Goal: Navigation & Orientation: Find specific page/section

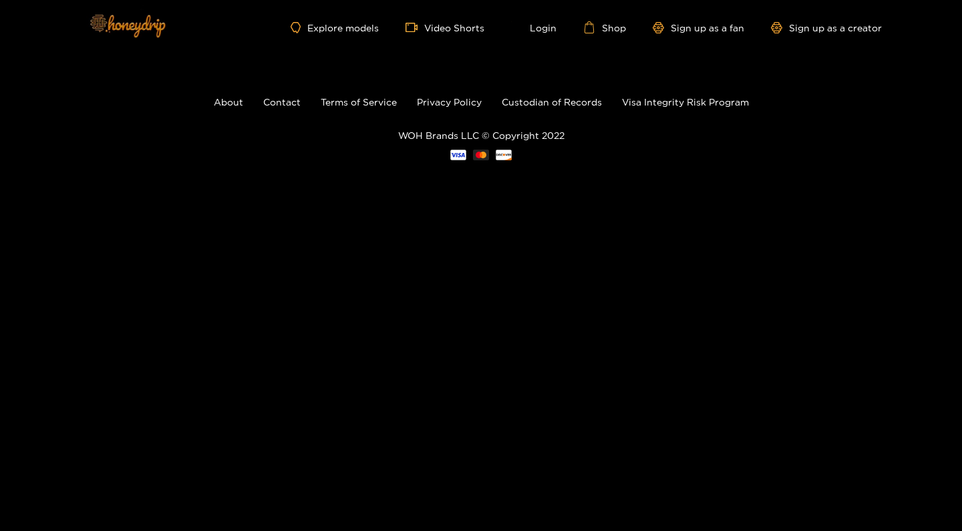
click at [138, 26] on img at bounding box center [127, 25] width 94 height 56
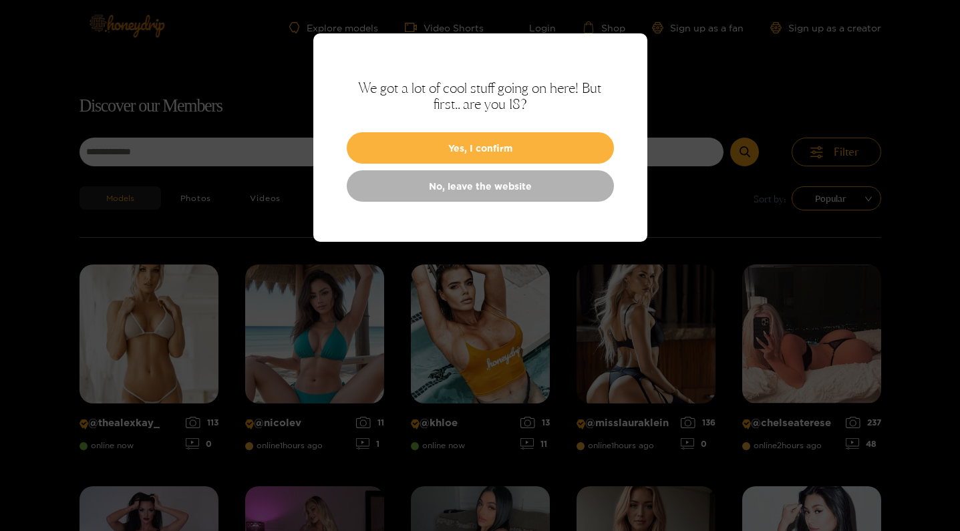
scroll to position [86, 0]
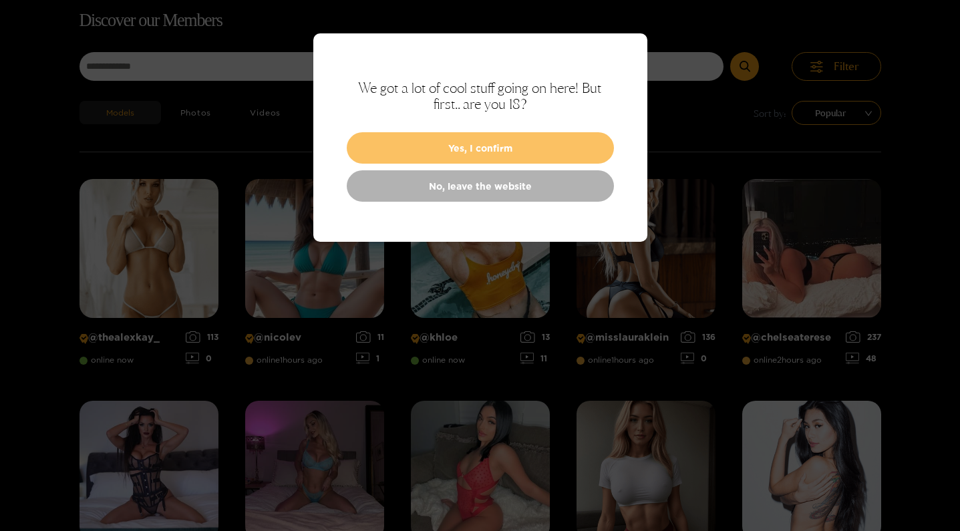
click at [488, 147] on button "Yes, I confirm" at bounding box center [480, 147] width 267 height 31
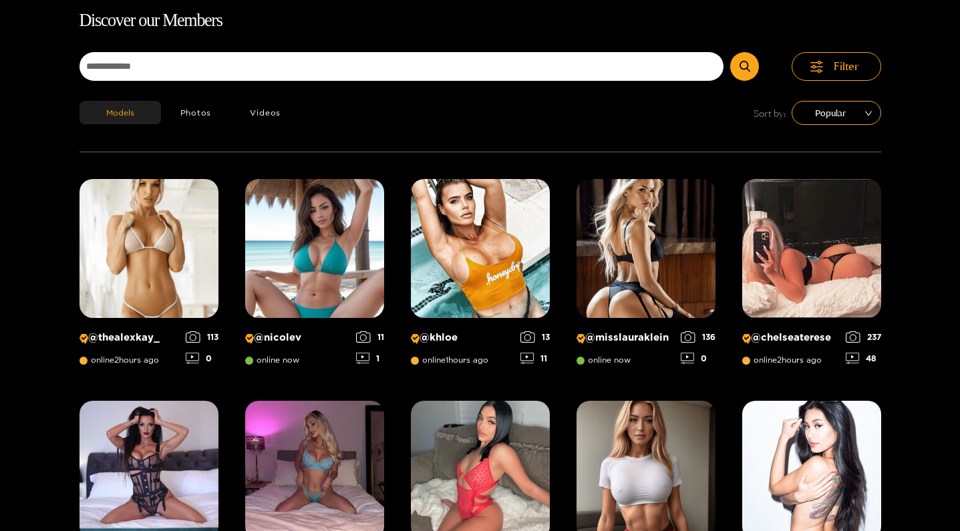
drag, startPoint x: 956, startPoint y: 110, endPoint x: 955, endPoint y: 141, distance: 31.4
drag, startPoint x: 956, startPoint y: 128, endPoint x: 955, endPoint y: 152, distance: 24.1
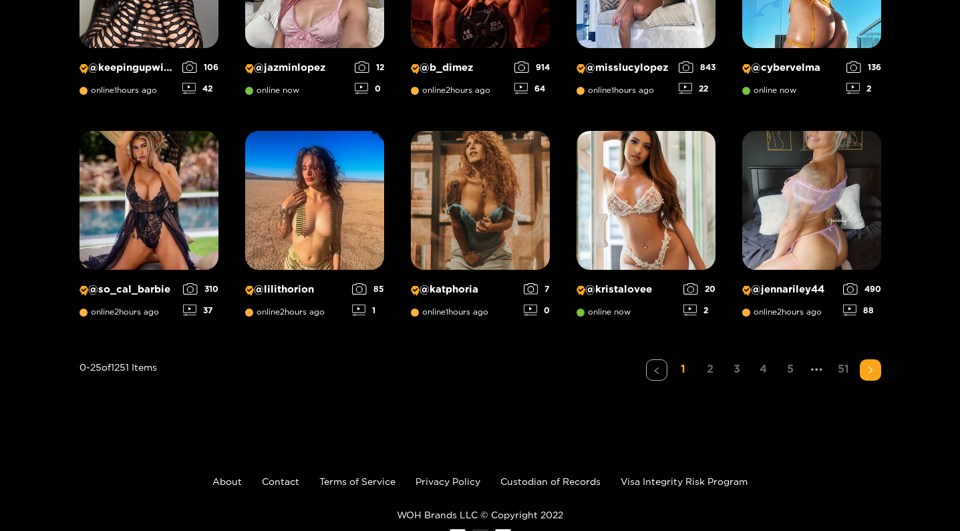
scroll to position [1070, 0]
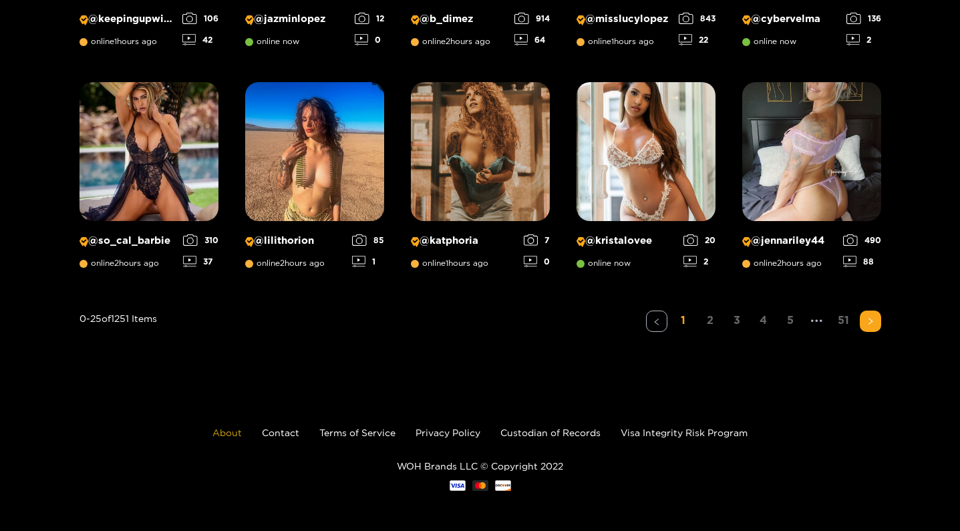
click at [220, 434] on link "About" at bounding box center [226, 433] width 29 height 10
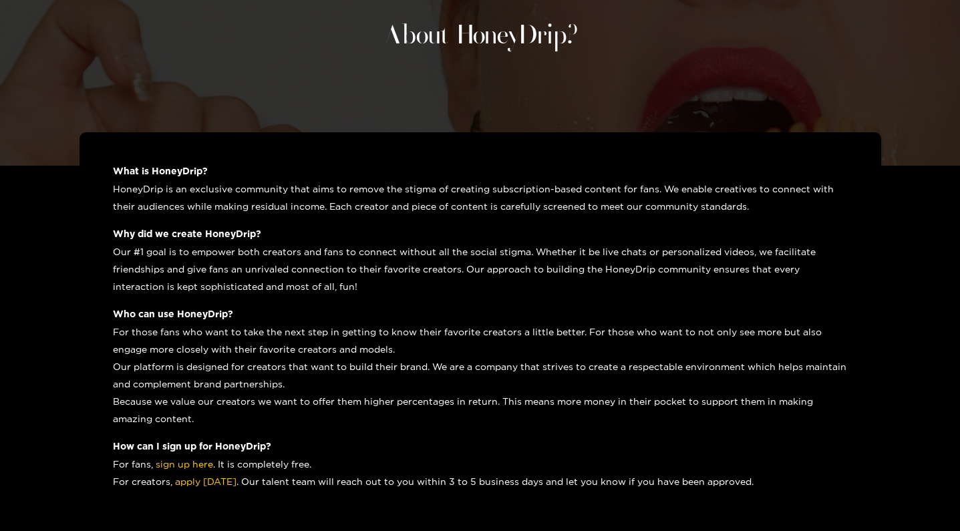
scroll to position [107, 0]
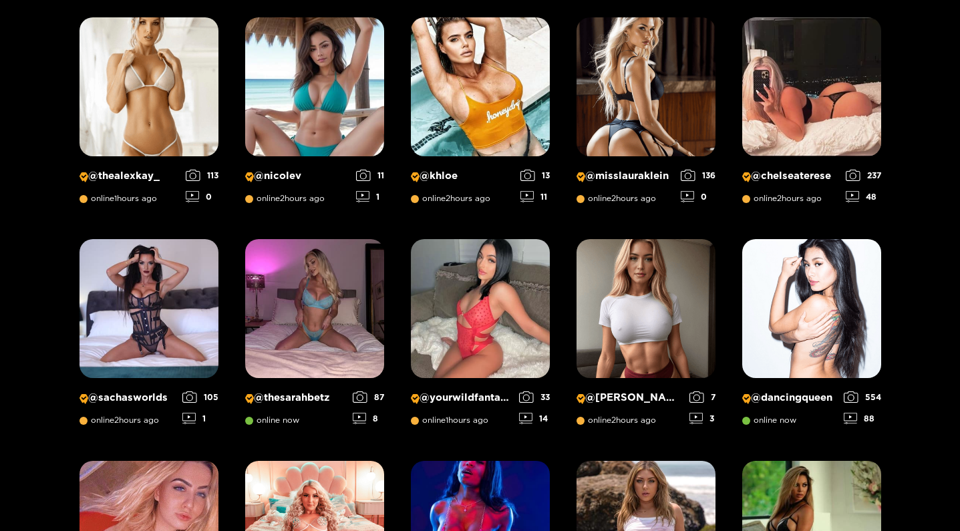
scroll to position [86, 0]
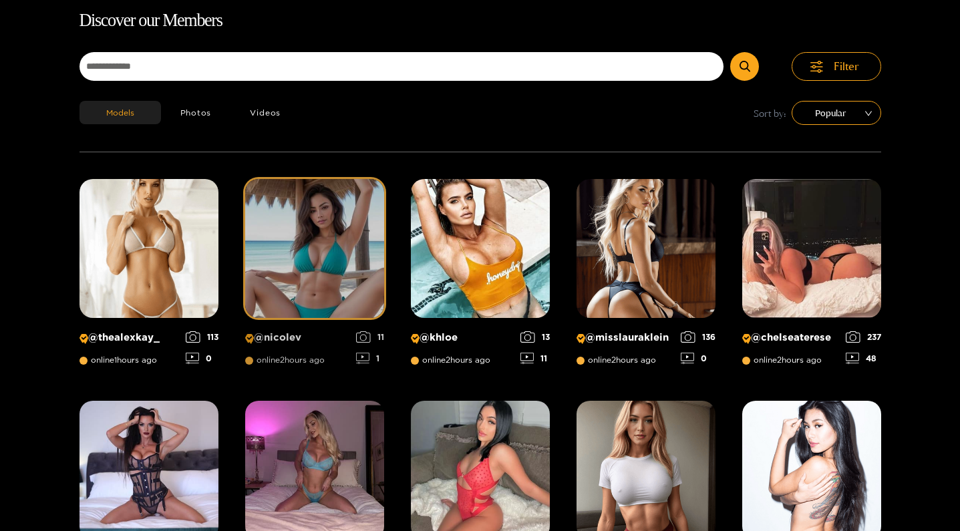
click at [298, 254] on img at bounding box center [314, 248] width 139 height 139
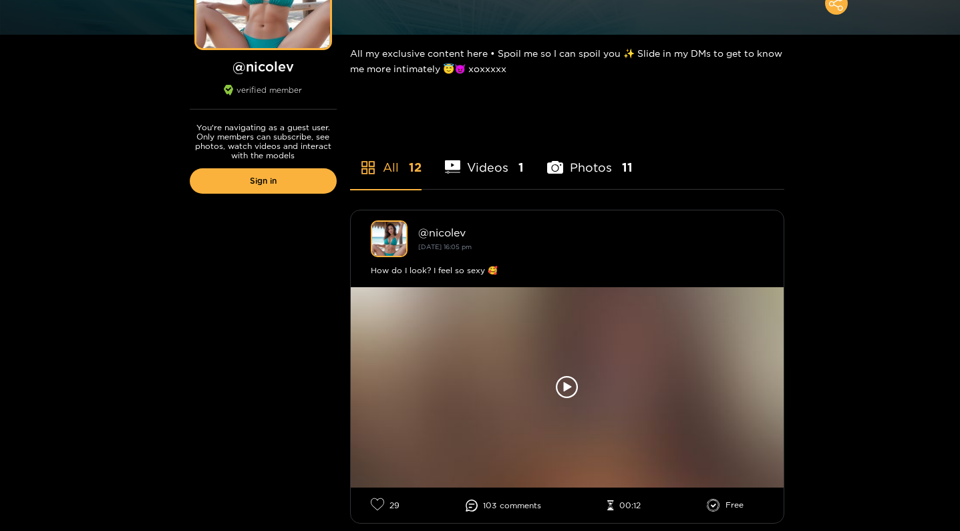
scroll to position [214, 0]
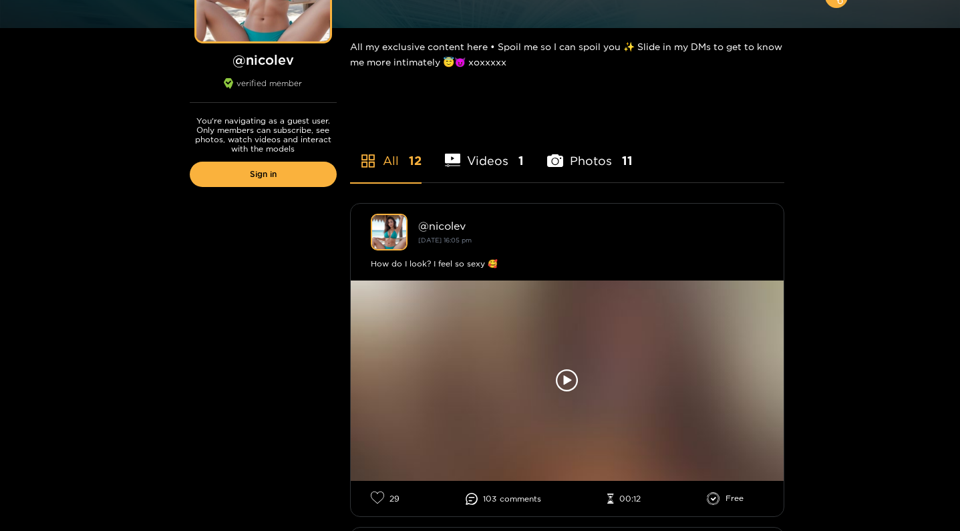
click at [603, 158] on li "Photos 11" at bounding box center [590, 152] width 86 height 60
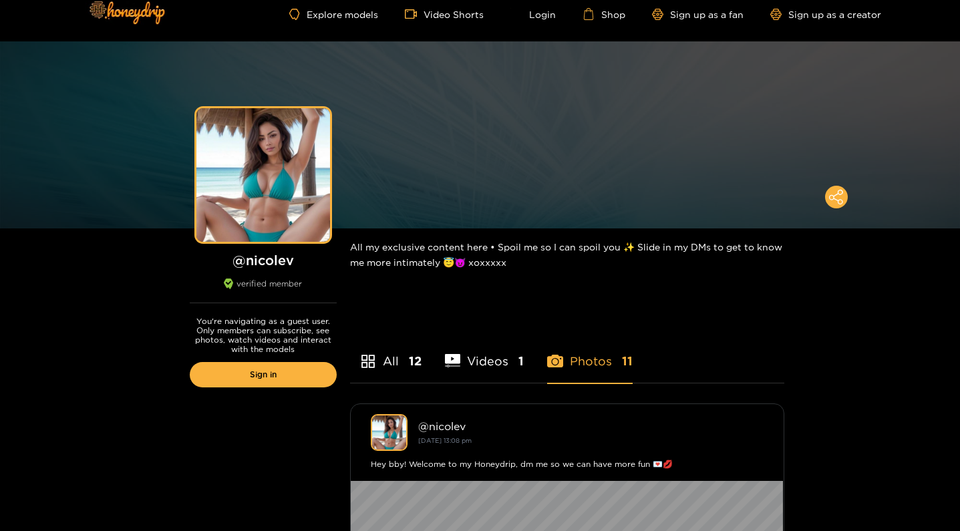
scroll to position [0, 0]
